Goal: Task Accomplishment & Management: Use online tool/utility

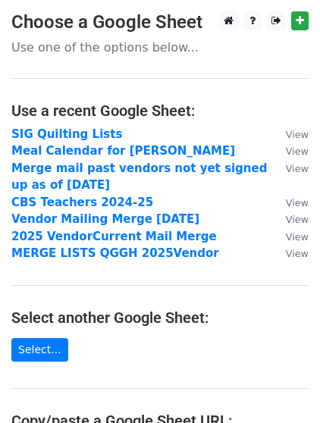
click at [119, 51] on p "Use one of the options below..." at bounding box center [159, 47] width 297 height 16
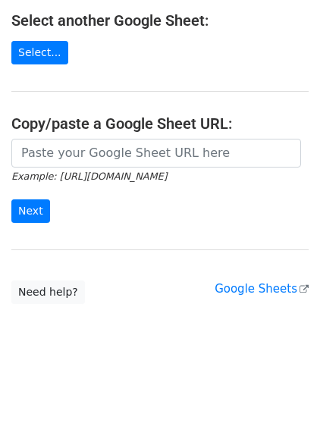
scroll to position [146, 0]
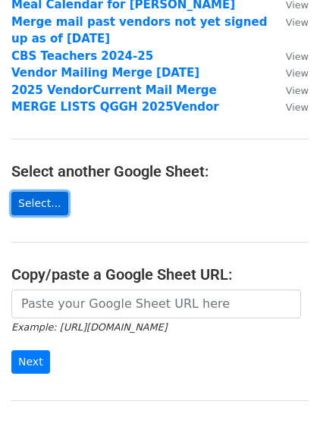
click at [31, 202] on link "Select..." at bounding box center [39, 203] width 57 height 23
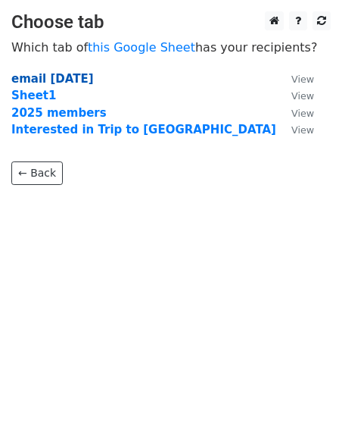
click at [44, 79] on strong "email Aug 2025" at bounding box center [52, 79] width 83 height 14
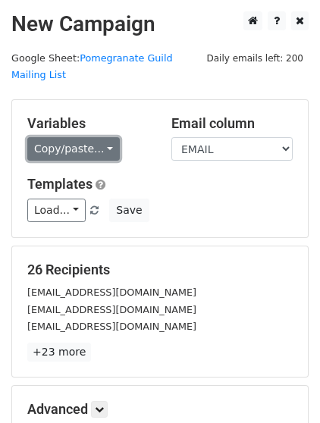
click at [100, 137] on link "Copy/paste..." at bounding box center [73, 148] width 92 height 23
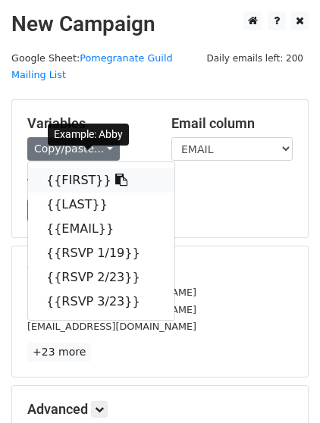
click at [78, 168] on link "{{FIRST}}" at bounding box center [101, 180] width 146 height 24
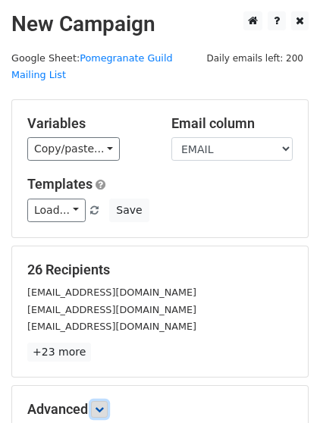
click at [102, 405] on icon at bounding box center [99, 409] width 9 height 9
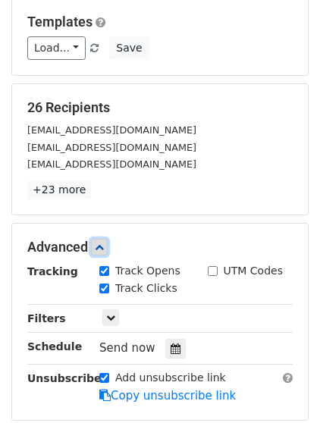
scroll to position [303, 0]
